Goal: Navigation & Orientation: Understand site structure

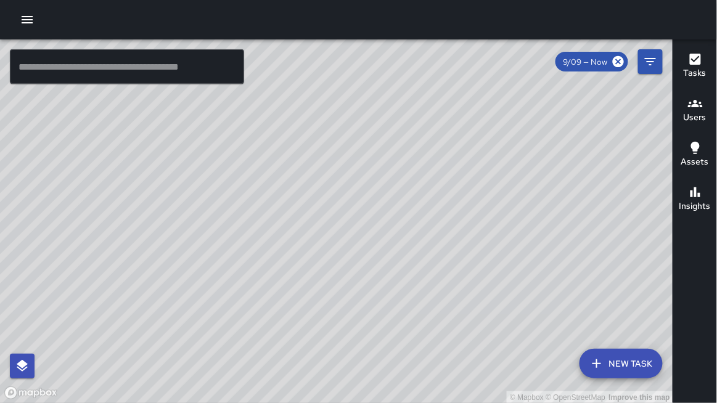
click at [382, 402] on div "© Mapbox © OpenStreetMap Improve this map" at bounding box center [336, 221] width 673 height 364
drag, startPoint x: 270, startPoint y: 248, endPoint x: 403, endPoint y: 395, distance: 198.5
click at [370, 383] on div "© Mapbox © OpenStreetMap Improve this map" at bounding box center [336, 221] width 673 height 364
click at [35, 288] on div "© Mapbox © OpenStreetMap Improve this map" at bounding box center [336, 221] width 673 height 364
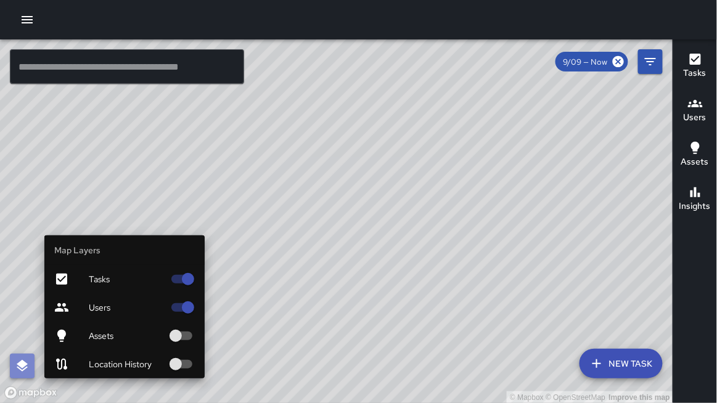
click at [17, 288] on icon "button" at bounding box center [22, 366] width 15 height 15
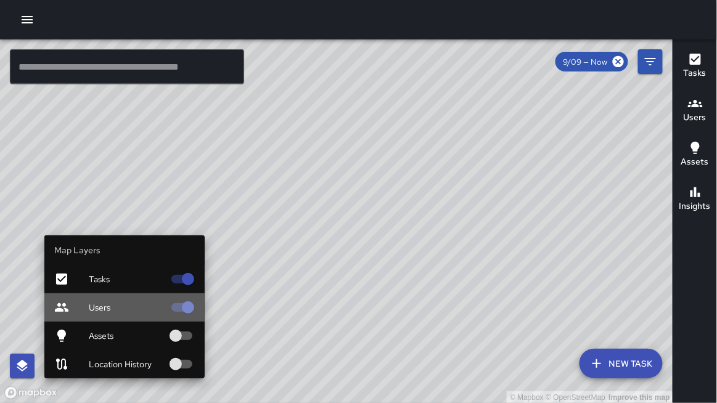
click at [54, 288] on icon at bounding box center [61, 307] width 15 height 15
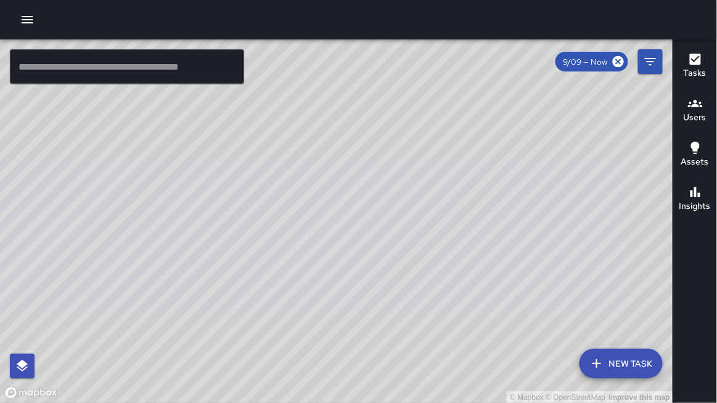
drag, startPoint x: 142, startPoint y: 47, endPoint x: 161, endPoint y: 315, distance: 268.7
click at [89, 102] on div "© Mapbox © OpenStreetMap Improve this map" at bounding box center [336, 221] width 673 height 364
drag, startPoint x: 9, startPoint y: 333, endPoint x: 298, endPoint y: 392, distance: 295.0
click at [259, 288] on div "© Mapbox © OpenStreetMap Improve this map" at bounding box center [336, 221] width 673 height 364
drag, startPoint x: 717, startPoint y: 53, endPoint x: 500, endPoint y: 61, distance: 216.4
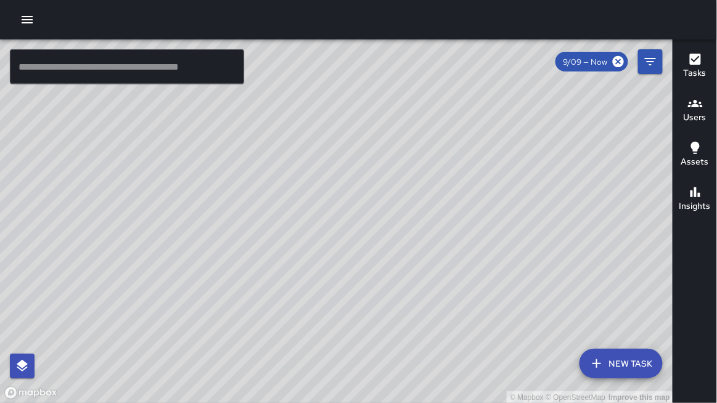
click at [638, 20] on div "© Mapbox © OpenStreetMap Improve this map ​ New Task 9/09 — Now Map Layers Task…" at bounding box center [358, 201] width 717 height 403
drag, startPoint x: 500, startPoint y: 61, endPoint x: 416, endPoint y: 164, distance: 133.1
click at [423, 150] on div "© Mapbox © OpenStreetMap Improve this map" at bounding box center [336, 221] width 673 height 364
drag, startPoint x: 410, startPoint y: 205, endPoint x: 389, endPoint y: 186, distance: 28.3
click at [392, 188] on div "© Mapbox © OpenStreetMap Improve this map" at bounding box center [336, 221] width 673 height 364
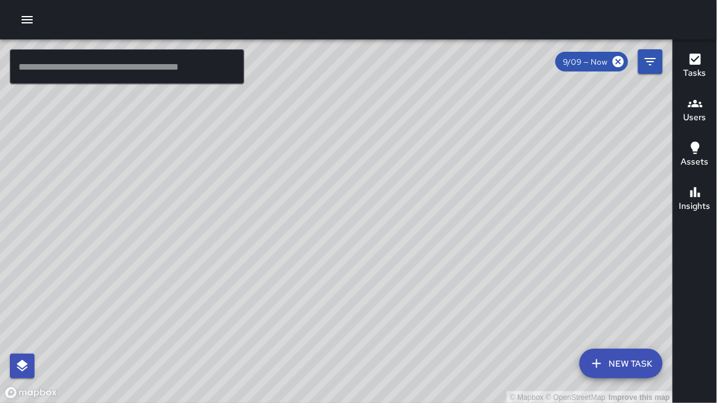
drag, startPoint x: 705, startPoint y: 15, endPoint x: 634, endPoint y: 45, distance: 76.8
click at [646, 32] on div at bounding box center [358, 19] width 717 height 39
drag, startPoint x: 167, startPoint y: 74, endPoint x: 137, endPoint y: 112, distance: 48.3
click at [155, 89] on div "© Mapbox © OpenStreetMap Improve this map" at bounding box center [336, 221] width 673 height 364
drag, startPoint x: 137, startPoint y: 112, endPoint x: 1, endPoint y: 139, distance: 138.7
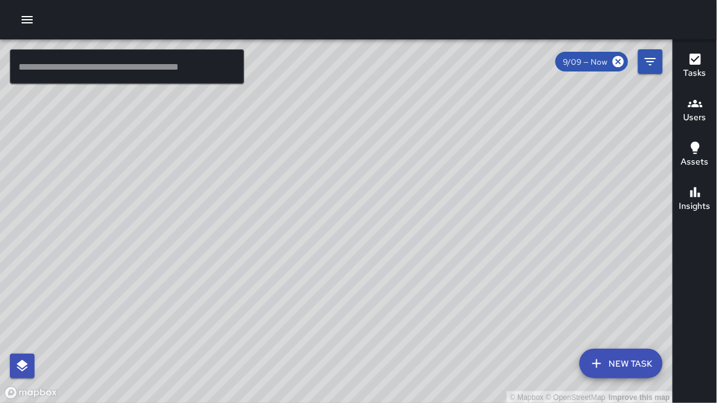
click at [0, 139] on div "© Mapbox © OpenStreetMap Improve this map" at bounding box center [336, 221] width 673 height 364
drag, startPoint x: 9, startPoint y: 134, endPoint x: 24, endPoint y: 132, distance: 15.6
click at [18, 132] on div "© Mapbox © OpenStreetMap Improve this map" at bounding box center [336, 221] width 673 height 364
click at [38, 132] on div "© Mapbox © OpenStreetMap Improve this map" at bounding box center [336, 221] width 673 height 364
drag, startPoint x: 159, startPoint y: 192, endPoint x: 197, endPoint y: 121, distance: 80.8
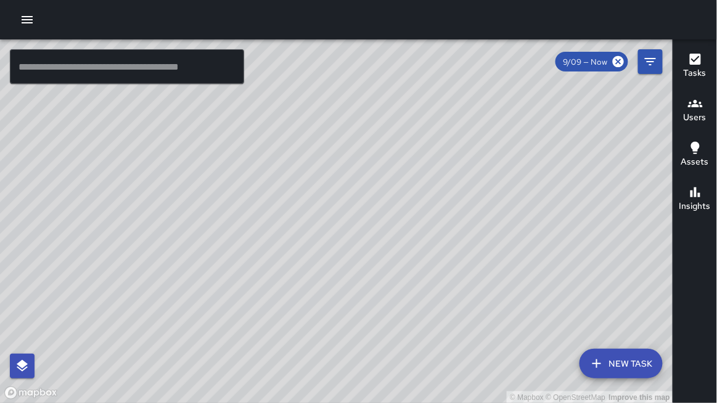
click at [197, 115] on div "© Mapbox © OpenStreetMap Improve this map" at bounding box center [336, 221] width 673 height 364
drag, startPoint x: 108, startPoint y: 367, endPoint x: 163, endPoint y: 248, distance: 130.9
click at [163, 242] on div "© Mapbox © OpenStreetMap Improve this map" at bounding box center [336, 221] width 673 height 364
drag, startPoint x: 155, startPoint y: 267, endPoint x: 211, endPoint y: 200, distance: 87.9
click at [211, 198] on div "© Mapbox © OpenStreetMap Improve this map" at bounding box center [336, 221] width 673 height 364
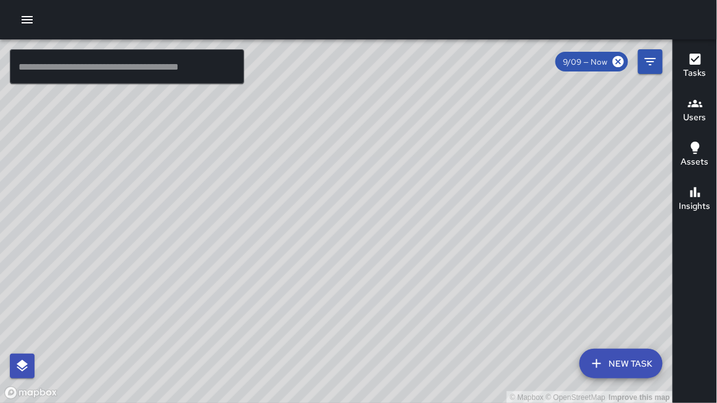
drag, startPoint x: 211, startPoint y: 235, endPoint x: 238, endPoint y: 201, distance: 43.9
click at [238, 201] on div "© Mapbox © OpenStreetMap Improve this map" at bounding box center [336, 221] width 673 height 364
drag, startPoint x: 235, startPoint y: 168, endPoint x: 245, endPoint y: 193, distance: 27.3
click at [243, 193] on div "© Mapbox © OpenStreetMap Improve this map" at bounding box center [336, 221] width 673 height 364
drag, startPoint x: 254, startPoint y: 160, endPoint x: 265, endPoint y: 177, distance: 20.7
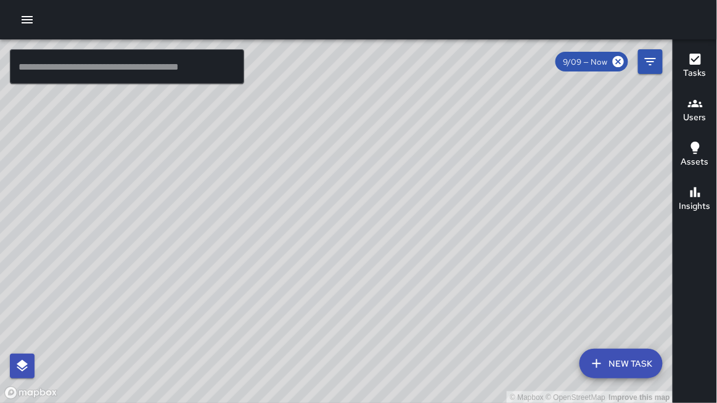
click at [265, 177] on div "© Mapbox © OpenStreetMap Improve this map" at bounding box center [336, 221] width 673 height 364
